Goal: Transaction & Acquisition: Book appointment/travel/reservation

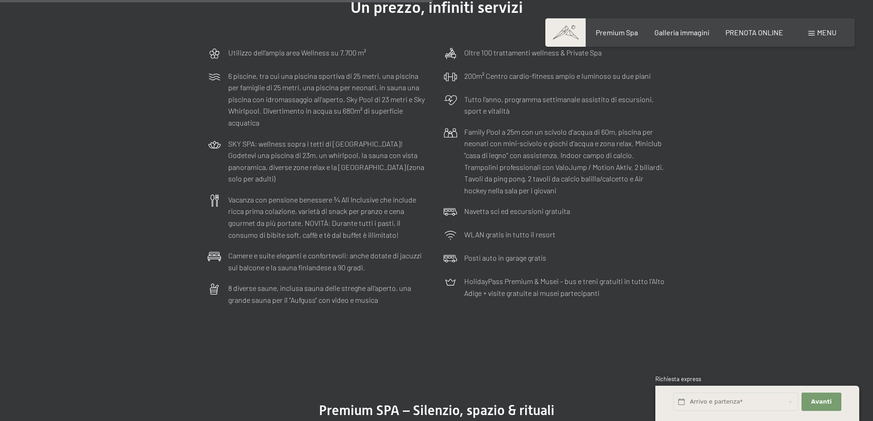
scroll to position [3025, 0]
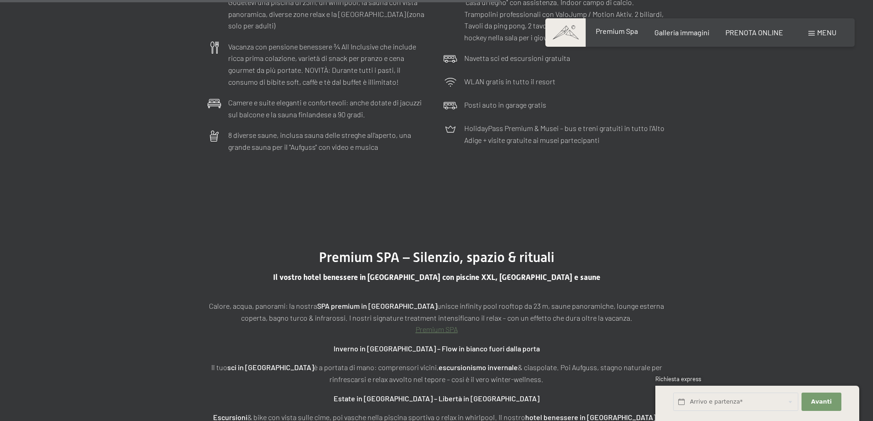
click at [608, 32] on span "Premium Spa" at bounding box center [617, 31] width 42 height 9
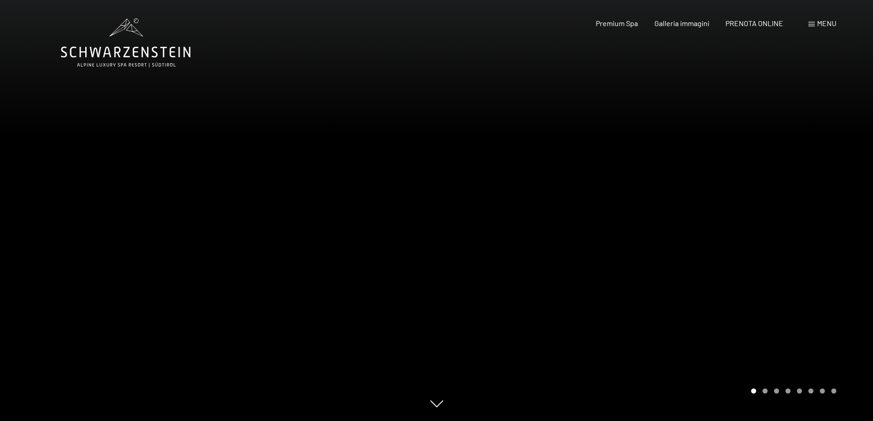
click at [749, 22] on span "PRENOTA ONLINE" at bounding box center [754, 23] width 58 height 9
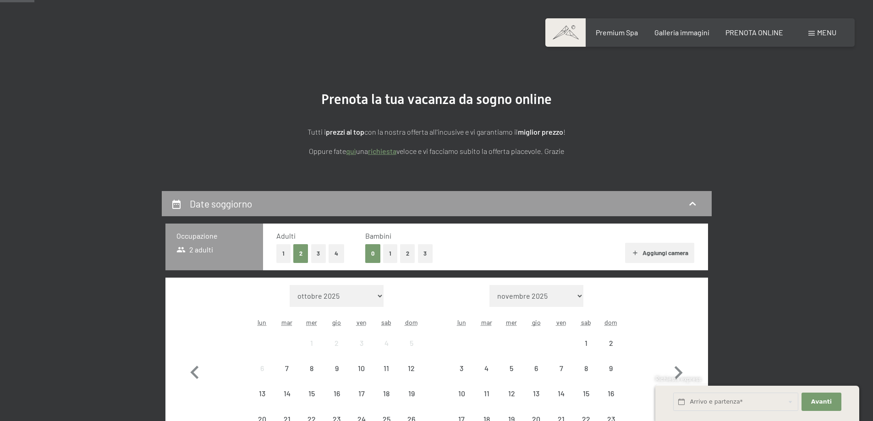
scroll to position [137, 0]
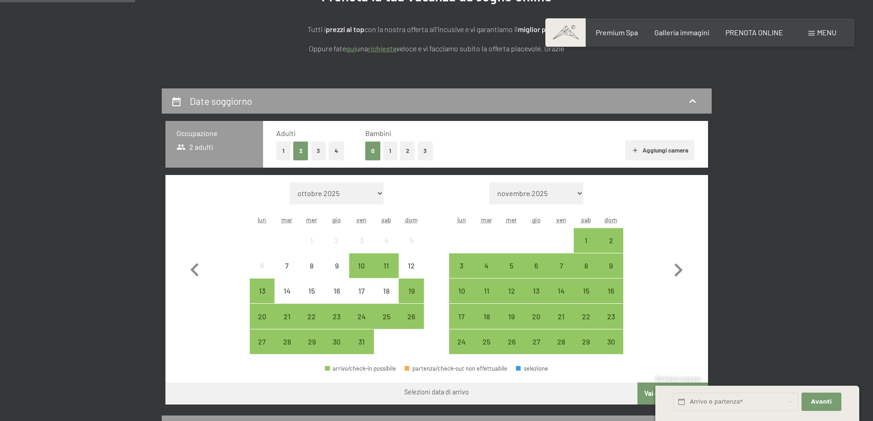
click at [387, 151] on button "1" at bounding box center [390, 151] width 14 height 19
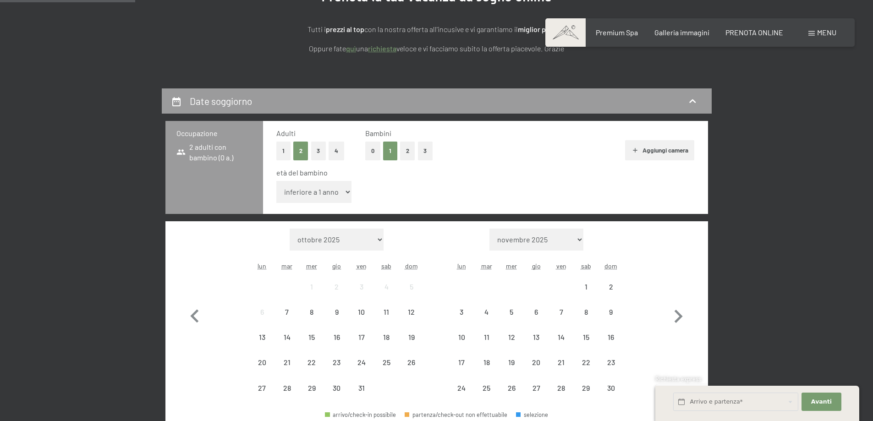
click at [331, 180] on div "età del bambino inferiore a 1 anno 1 anno 2 anni 3 anni 4 anni 5 anni 6 anni 7 …" at bounding box center [485, 187] width 418 height 39
click at [329, 193] on select "inferiore a 1 anno 1 anno 2 anni 3 anni 4 anni 5 anni 6 anni 7 anni 8 anni 9 an…" at bounding box center [314, 192] width 76 height 22
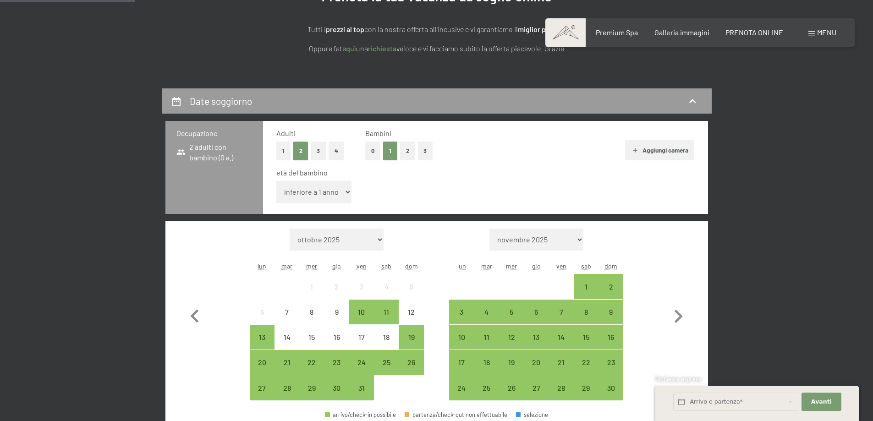
select select "6"
click at [276, 181] on select "inferiore a 1 anno 1 anno 2 anni 3 anni 4 anni 5 anni 6 anni 7 anni 8 anni 9 an…" at bounding box center [314, 192] width 76 height 22
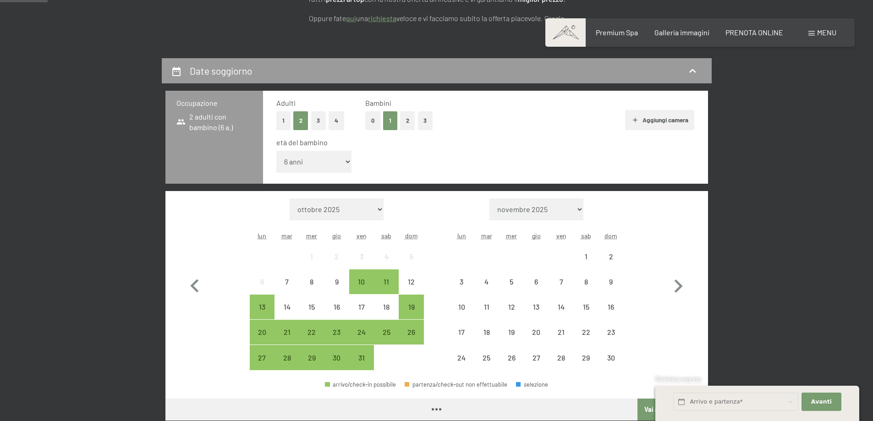
scroll to position [183, 0]
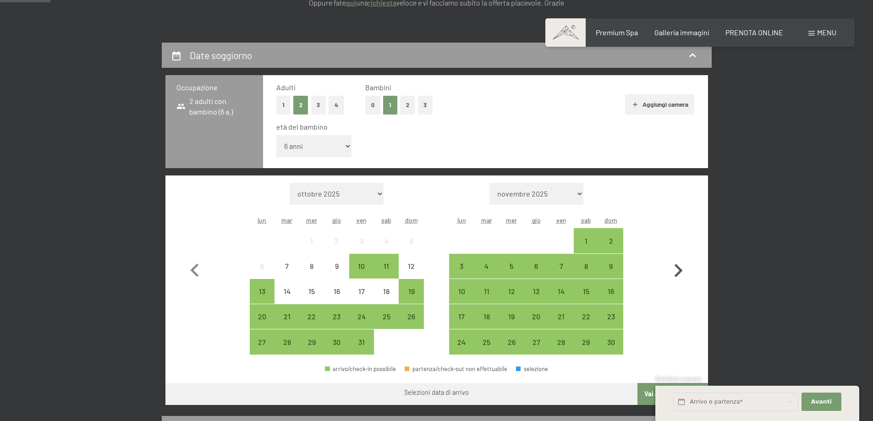
click at [676, 278] on icon "button" at bounding box center [678, 271] width 27 height 27
select select "2025-11-01"
select select "2025-12-01"
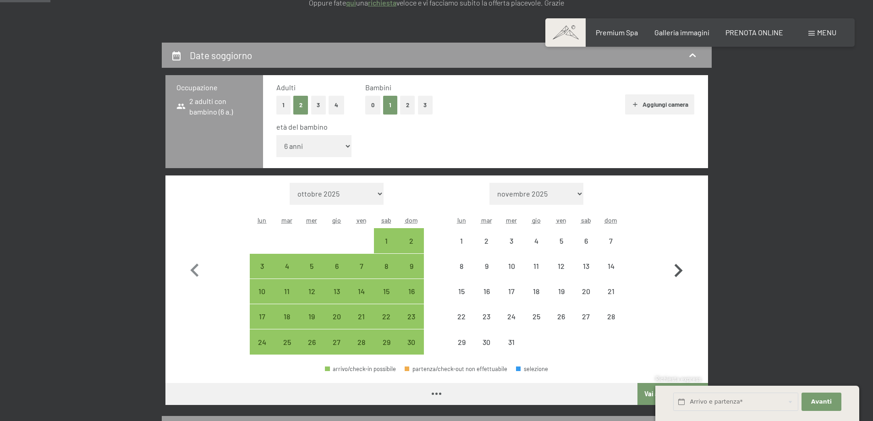
select select "2025-11-01"
select select "2025-12-01"
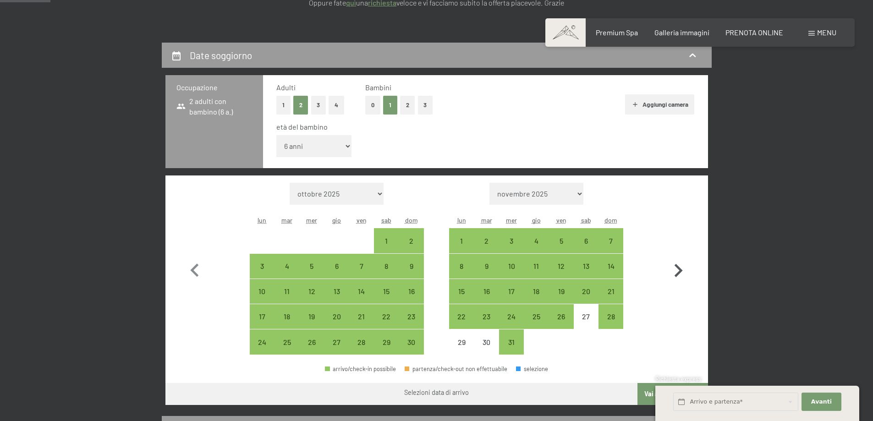
click at [677, 277] on icon "button" at bounding box center [678, 271] width 27 height 27
select select "2025-12-01"
select select "2026-01-01"
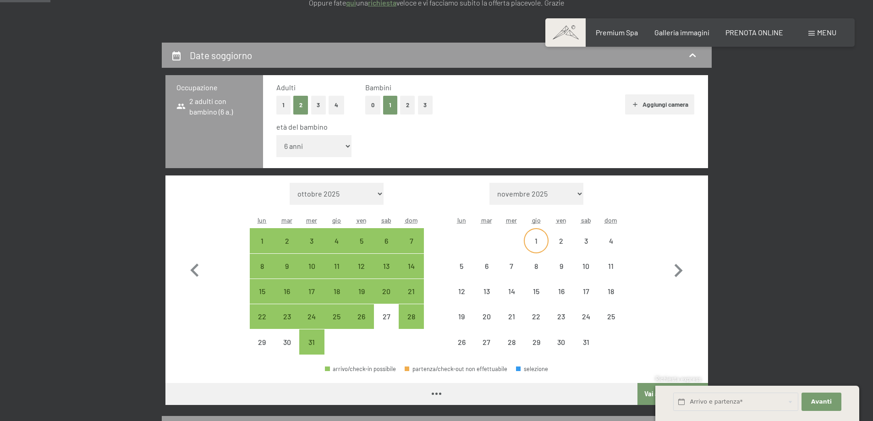
select select "2025-12-01"
select select "2026-01-01"
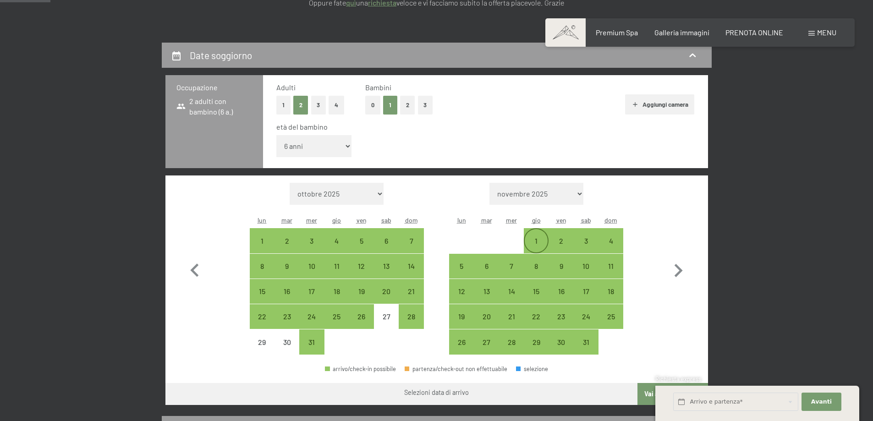
click at [530, 243] on div "1" at bounding box center [536, 248] width 23 height 23
select select "2025-12-01"
select select "2026-01-01"
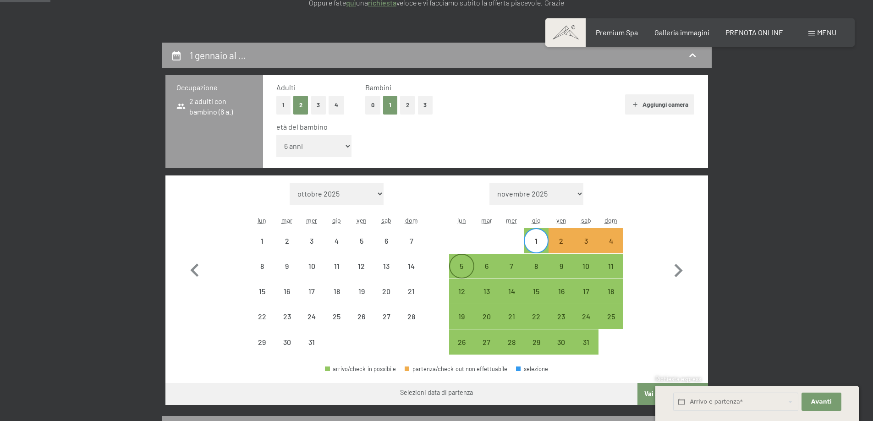
click at [456, 271] on div "5" at bounding box center [461, 274] width 23 height 23
select select "2025-12-01"
select select "2026-01-01"
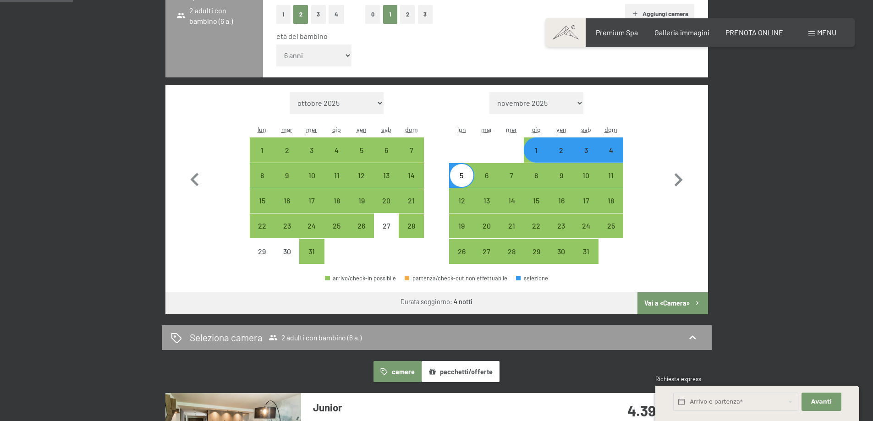
scroll to position [275, 0]
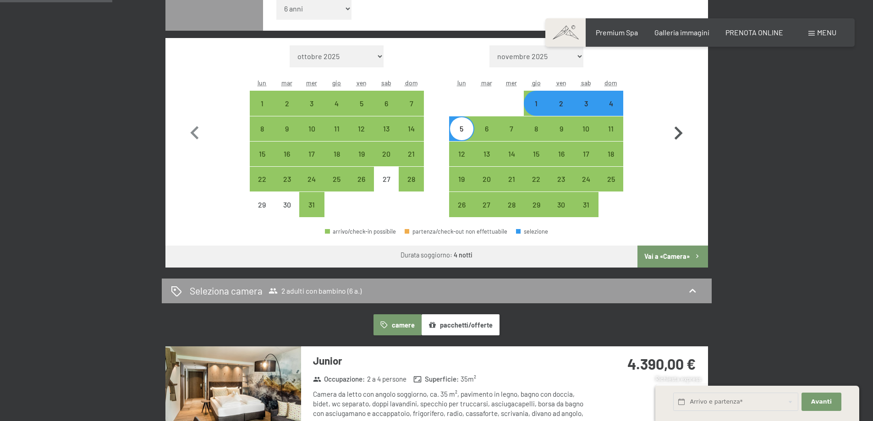
click at [679, 258] on button "Vai a «Camera»" at bounding box center [673, 257] width 70 height 22
select select "2025-12-01"
select select "2026-01-01"
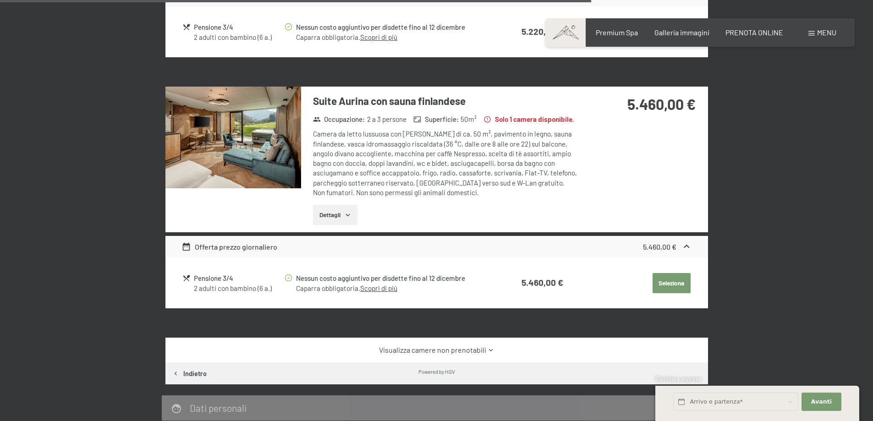
scroll to position [1418, 0]
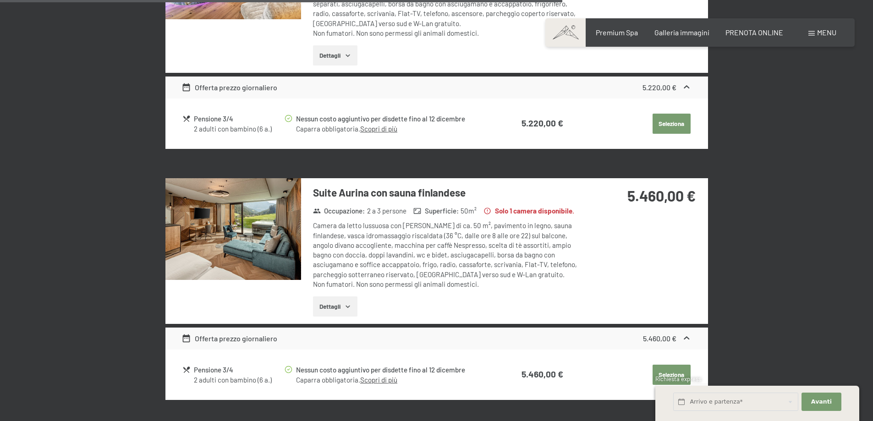
click at [263, 199] on img at bounding box center [233, 229] width 136 height 102
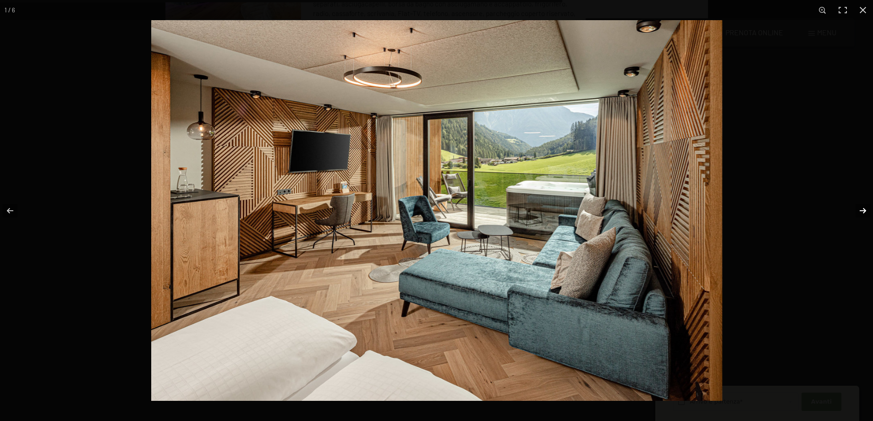
click at [862, 208] on button "button" at bounding box center [857, 211] width 32 height 46
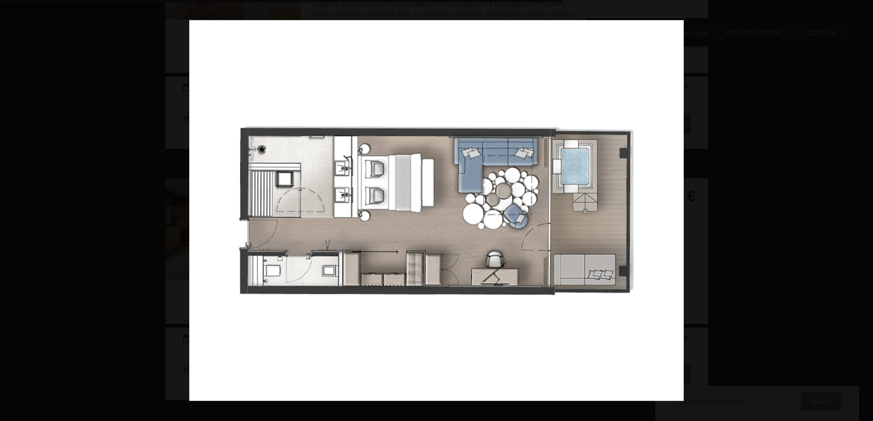
click at [862, 208] on button "button" at bounding box center [857, 211] width 32 height 46
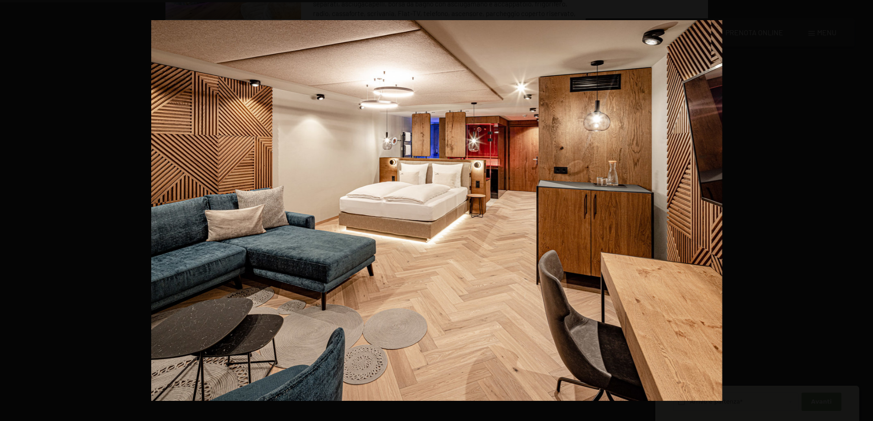
click at [862, 208] on button "button" at bounding box center [857, 211] width 32 height 46
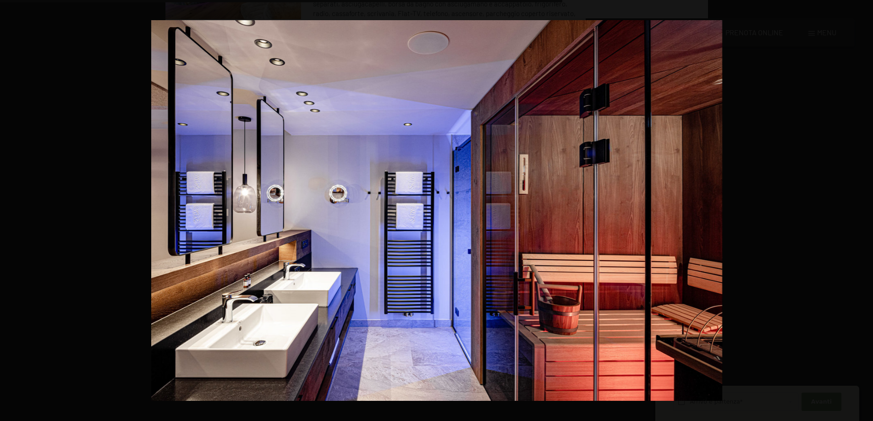
click at [862, 208] on button "button" at bounding box center [857, 211] width 32 height 46
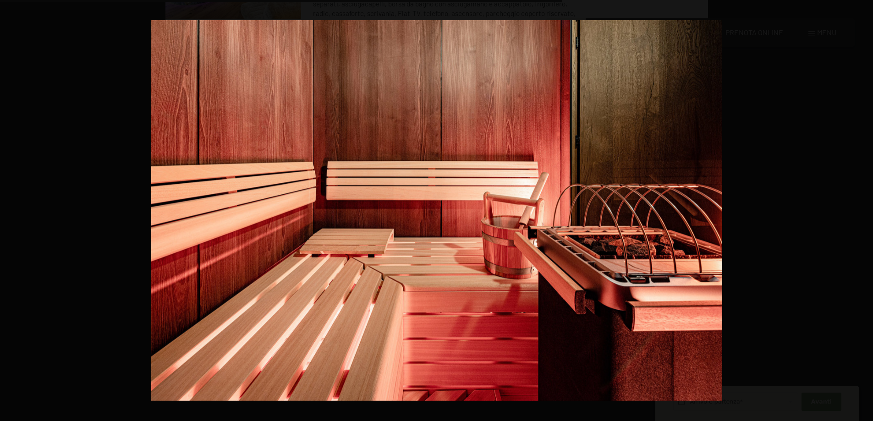
click at [862, 208] on button "button" at bounding box center [857, 211] width 32 height 46
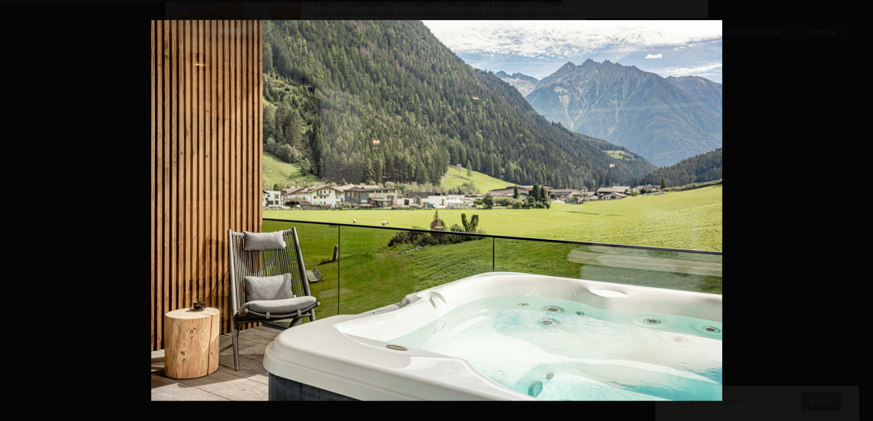
click at [862, 208] on button "button" at bounding box center [857, 211] width 32 height 46
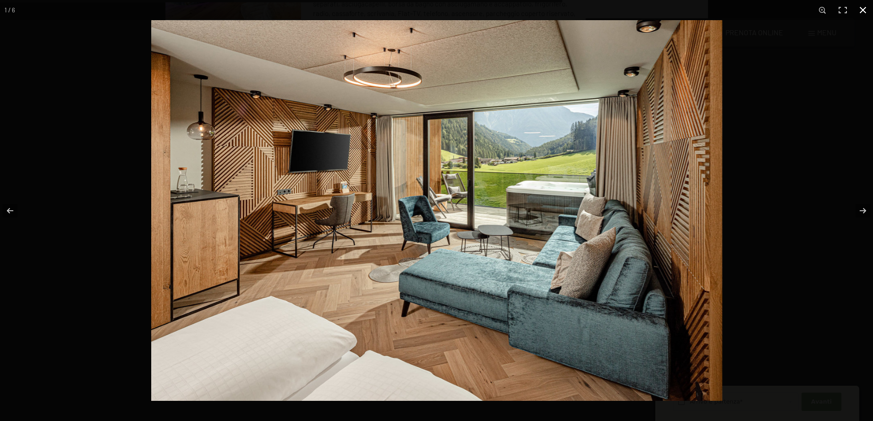
click at [20, 14] on div "1 / 6" at bounding box center [436, 10] width 873 height 20
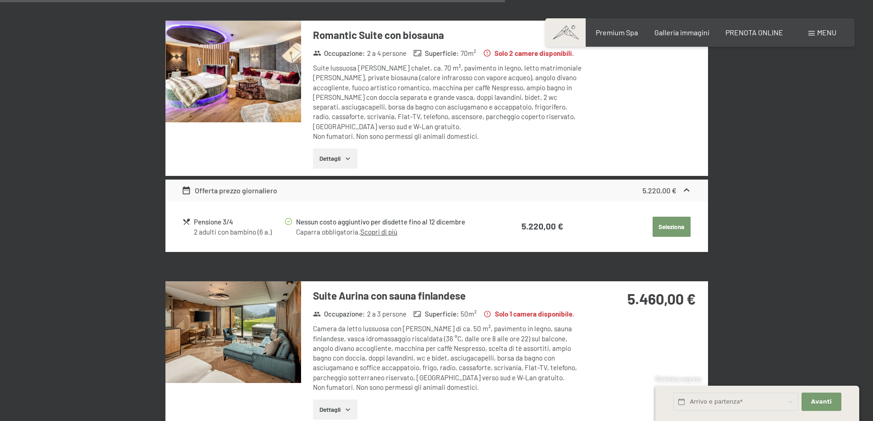
scroll to position [1188, 0]
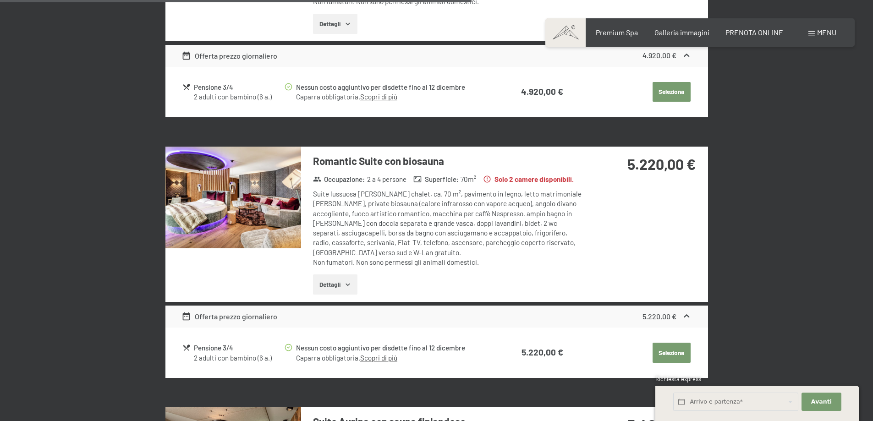
click at [244, 199] on img at bounding box center [233, 198] width 136 height 102
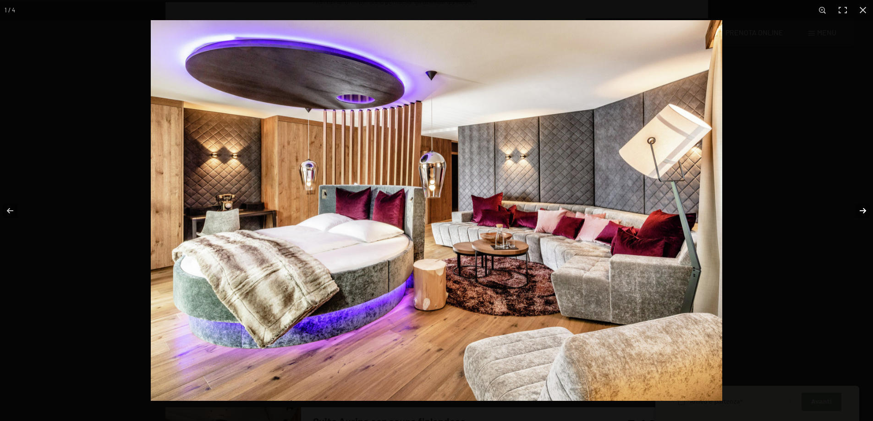
click at [863, 218] on button "button" at bounding box center [857, 211] width 32 height 46
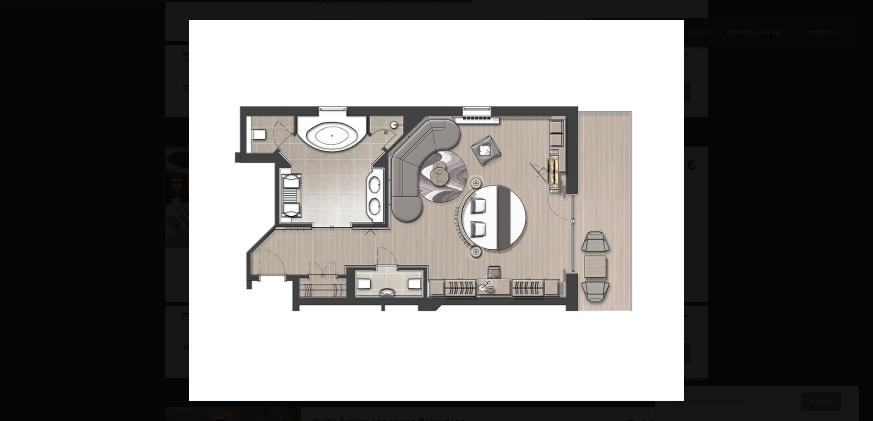
click at [863, 218] on button "button" at bounding box center [857, 211] width 32 height 46
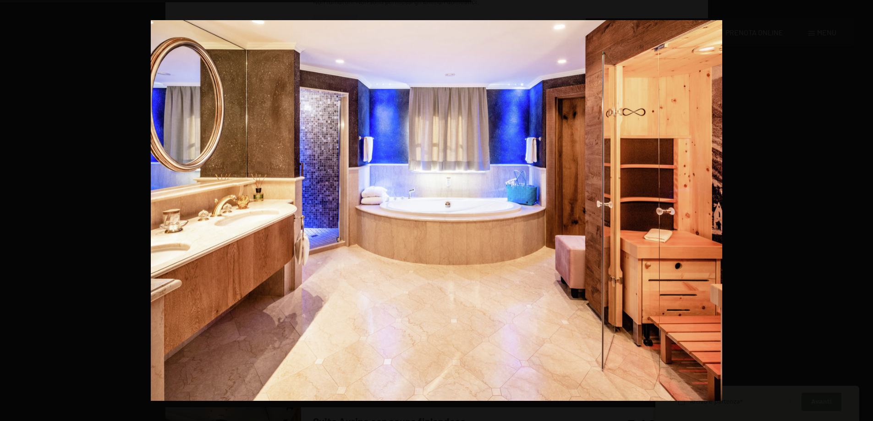
click at [863, 218] on button "button" at bounding box center [857, 211] width 32 height 46
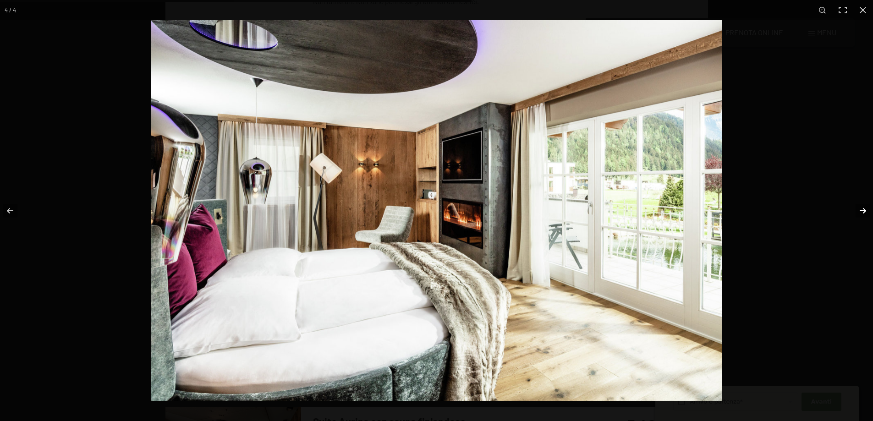
click at [860, 211] on button "button" at bounding box center [857, 211] width 32 height 46
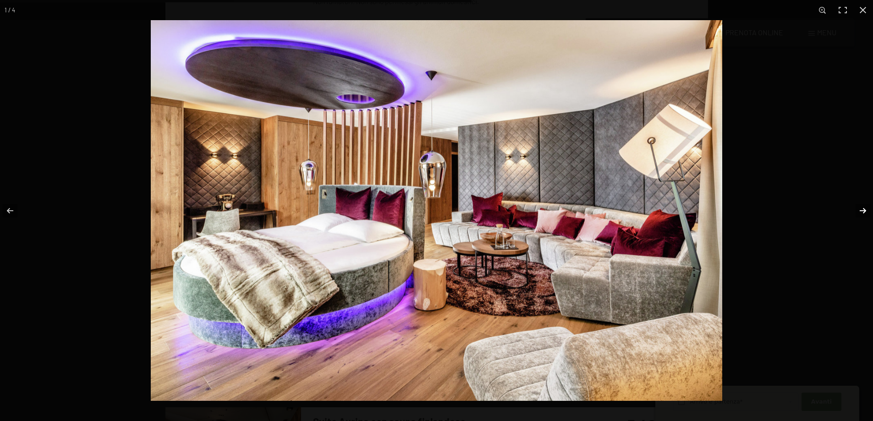
click at [854, 211] on button "button" at bounding box center [857, 211] width 32 height 46
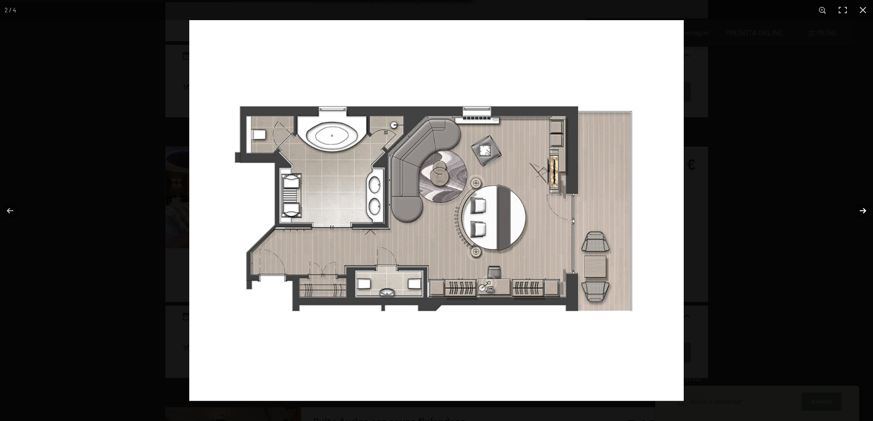
click at [854, 211] on button "button" at bounding box center [857, 211] width 32 height 46
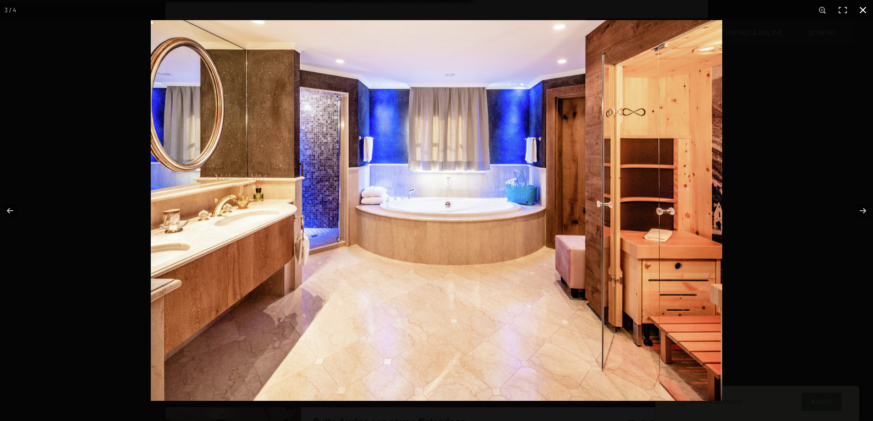
click at [864, 10] on button "button" at bounding box center [863, 10] width 20 height 20
